Goal: Information Seeking & Learning: Learn about a topic

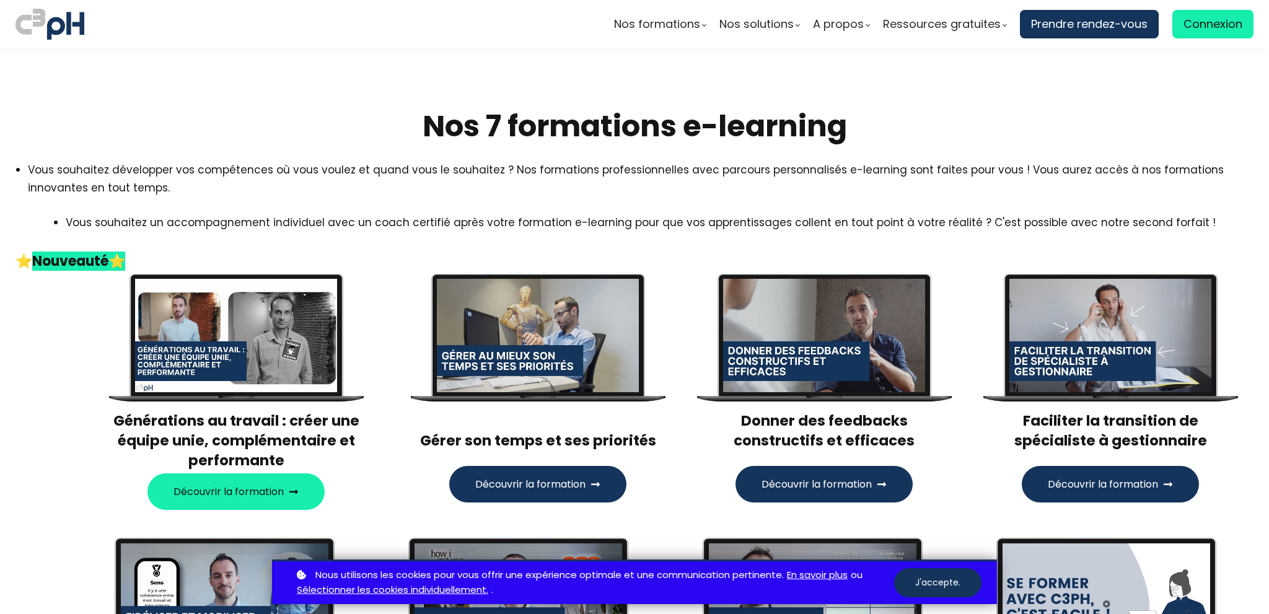
scroll to position [248, 0]
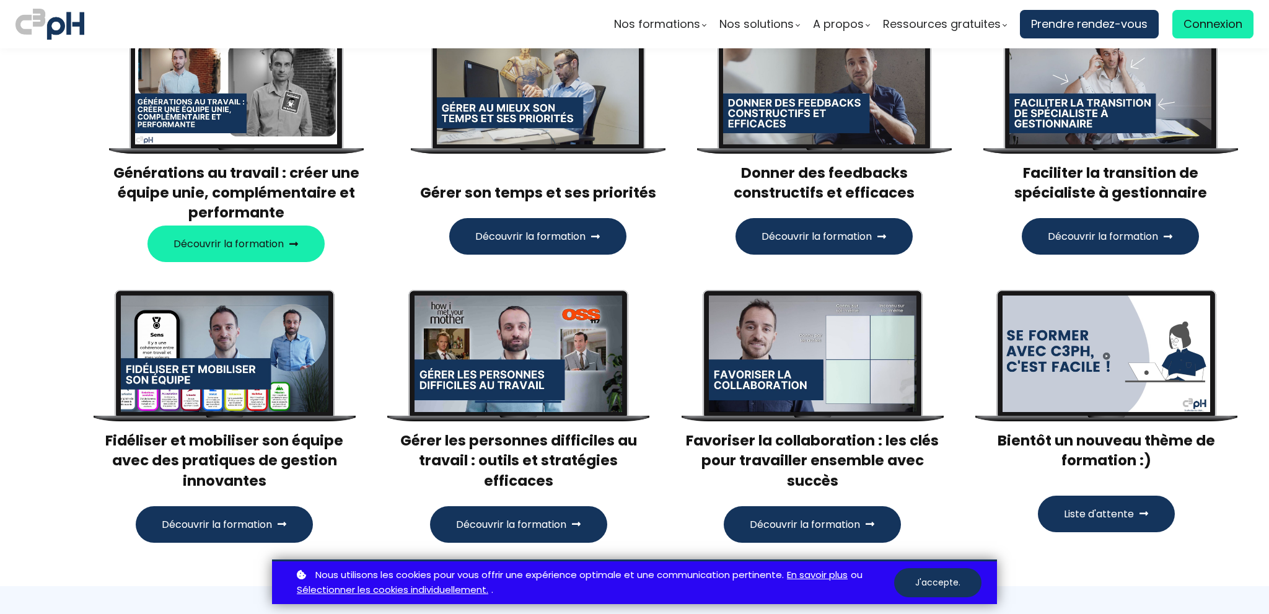
click at [471, 224] on button "Découvrir la formation" at bounding box center [537, 236] width 177 height 37
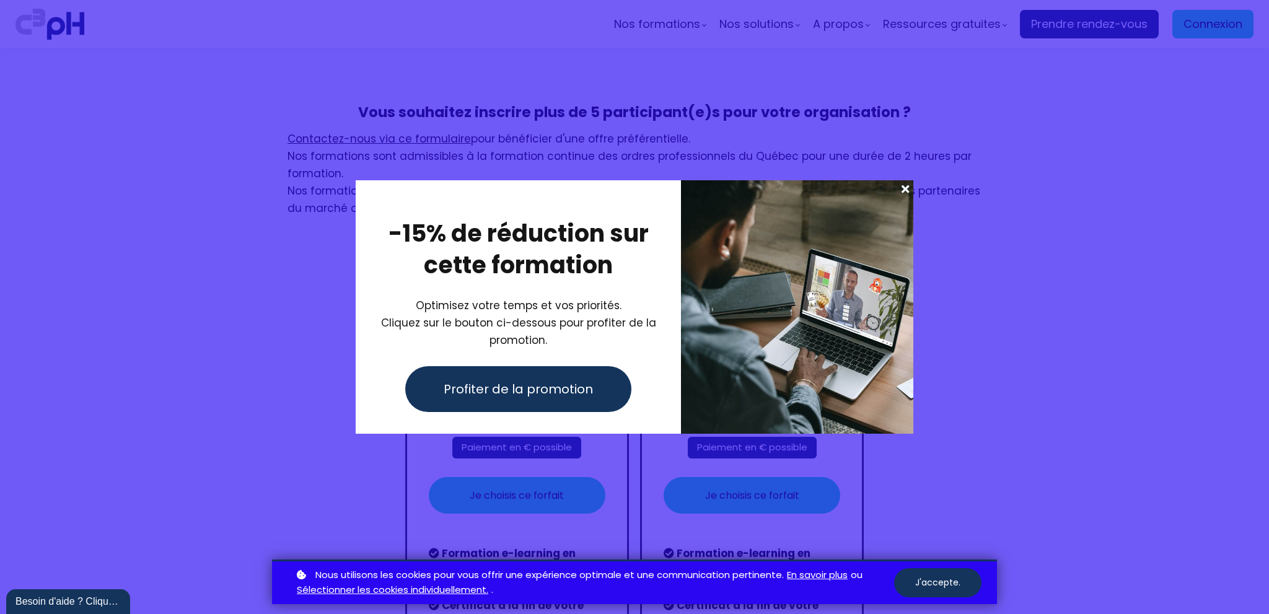
drag, startPoint x: 995, startPoint y: 187, endPoint x: 1135, endPoint y: 84, distance: 173.8
click at [996, 187] on div at bounding box center [634, 307] width 1269 height 614
